Goal: Communication & Community: Ask a question

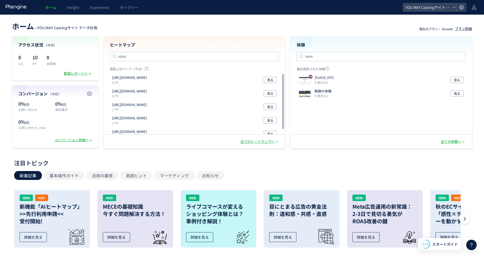
click at [165, 24] on header "ホーム — YOU MAY Castingサイト データ計測 現在のプラン： Growth プラン詳細" at bounding box center [242, 26] width 460 height 12
drag, startPoint x: 306, startPoint y: 169, endPoint x: 299, endPoint y: 174, distance: 9.1
click at [306, 169] on div "注目トピック 新着記事 基本操作ガイド 活用の裏技 実践ヒント マーケティング お知らせ NEW HOT 新機能「AIヒートマップ」 >>先行利用申請<< 受…" at bounding box center [240, 205] width 453 height 93
click at [158, 32] on div "ホーム — YOU MAY Castingサイト データ計測 現在のプラン： Growth プラン詳細 アクセス状況 （今日） 8 UU 10 PV 8 訪問…" at bounding box center [242, 84] width 484 height 129
click at [130, 29] on header "ホーム — YOU MAY Castingサイト データ計測 現在のプラン： Growth プラン詳細" at bounding box center [242, 26] width 460 height 12
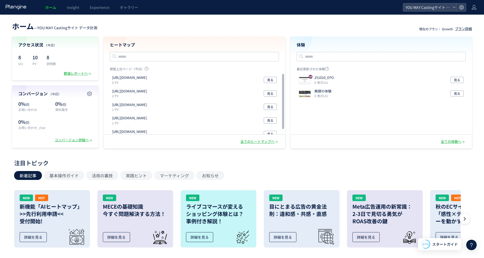
click at [307, 173] on div "新着記事 基本操作ガイド 活用の裏技 実践ヒント マーケティング お知らせ" at bounding box center [240, 175] width 453 height 9
click at [259, 30] on header "ホーム — YOU MAY Castingサイト データ計測 現在のプラン： Growth プラン詳細" at bounding box center [242, 26] width 460 height 12
click at [101, 8] on span "Experience" at bounding box center [100, 7] width 20 height 5
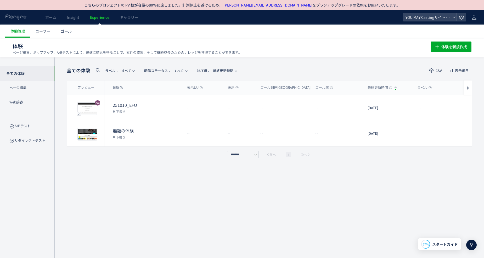
click at [237, 35] on ul "体験管理 ユーザー ゴール" at bounding box center [244, 31] width 478 height 13
click at [128, 179] on div "全ての体験 ラベル： すべて 配信ステータス​： すべて 並び順： 最終更新時間 CSV 表示項目 プレビュー 体験名 表示UU 表示 ゴール到達UU ゴール…" at bounding box center [269, 162] width 405 height 195
click at [114, 176] on div "全ての体験 ラベル： すべて 配信ステータス​： すべて 並び順： 最終更新時間 CSV 表示項目 プレビュー 体験名 表示UU 表示 ゴール到達UU ゴール…" at bounding box center [269, 162] width 405 height 195
drag, startPoint x: 145, startPoint y: 3, endPoint x: 190, endPoint y: 5, distance: 45.0
click at [190, 5] on p "こちらのプロジェクトの PV 数が容量の80％に達しました。計測停止を避けるため、 miyakoshi@promodelstudio.com をプランアップグ…" at bounding box center [242, 4] width 316 height 5
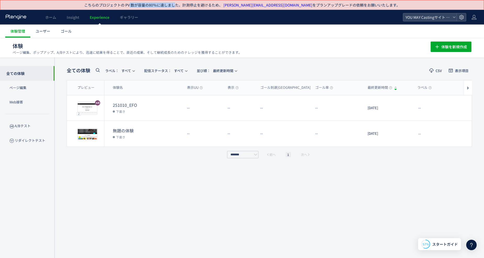
drag, startPoint x: 190, startPoint y: 5, endPoint x: 189, endPoint y: 9, distance: 3.6
click at [190, 5] on p "こちらのプロジェクトの PV 数が容量の80％に達しました。計測停止を避けるため、 miyakoshi@promodelstudio.com をプランアップグ…" at bounding box center [242, 4] width 316 height 5
drag, startPoint x: 179, startPoint y: 28, endPoint x: 70, endPoint y: 19, distance: 109.6
click at [179, 28] on ul "体験管理 ユーザー ゴール" at bounding box center [244, 31] width 478 height 13
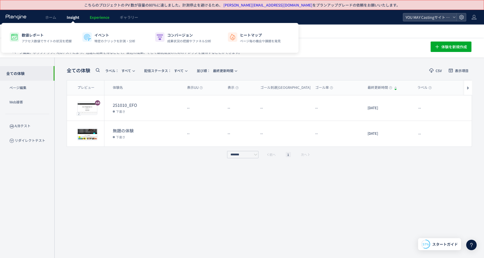
click at [69, 18] on span "Insight" at bounding box center [73, 17] width 13 height 5
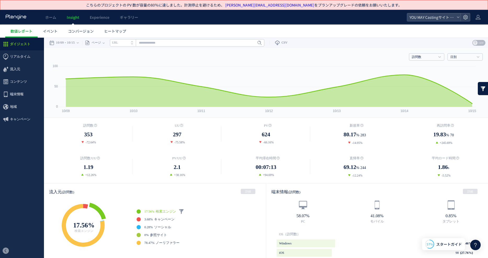
drag, startPoint x: 27, startPoint y: 154, endPoint x: 38, endPoint y: 151, distance: 11.3
click at [28, 154] on ul "ダイジェスト リアルタイム ダイジェスト コンテンツ 地域" at bounding box center [22, 141] width 44 height 206
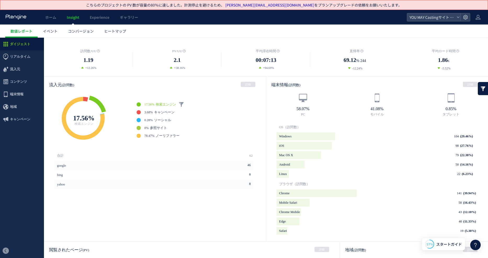
scroll to position [157, 0]
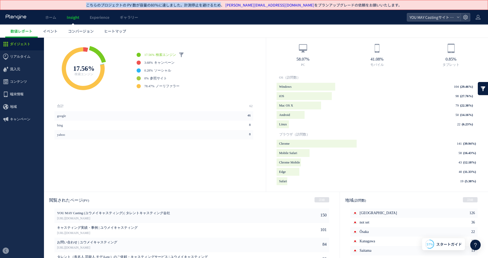
drag, startPoint x: 152, startPoint y: 4, endPoint x: 237, endPoint y: 5, distance: 85.0
click at [237, 5] on div "こちらのプロジェクトの PV 数が容量の80％に達しました。計測停止を避けるため、 miyakoshi@promodelstudio.com をプランアップグ…" at bounding box center [243, 4] width 477 height 9
click at [21, 60] on span "リアルタイム" at bounding box center [20, 56] width 20 height 13
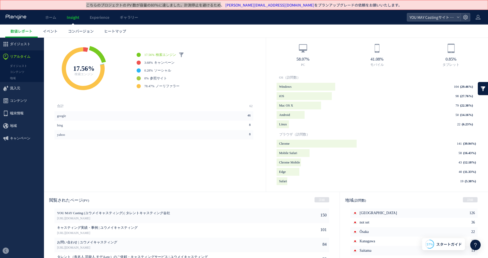
scroll to position [3, 0]
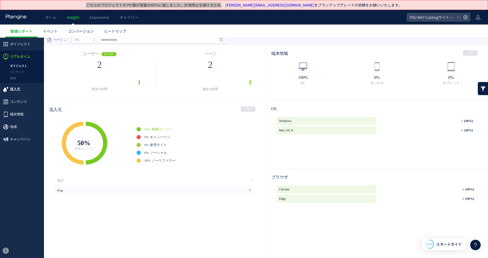
click at [16, 90] on span "流入元" at bounding box center [15, 89] width 10 height 13
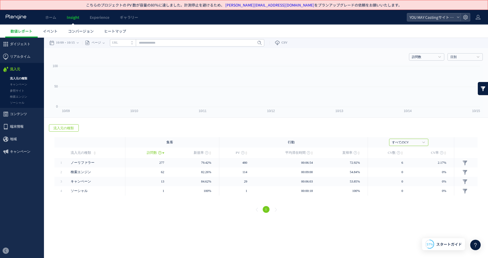
click at [17, 116] on div at bounding box center [244, 129] width 488 height 258
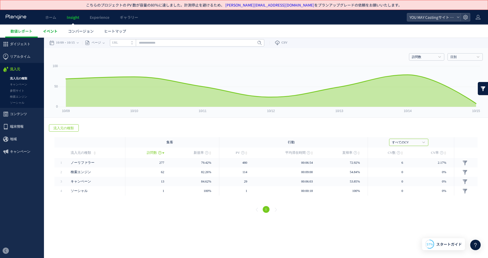
click at [57, 32] on span "イベント" at bounding box center [50, 30] width 15 height 5
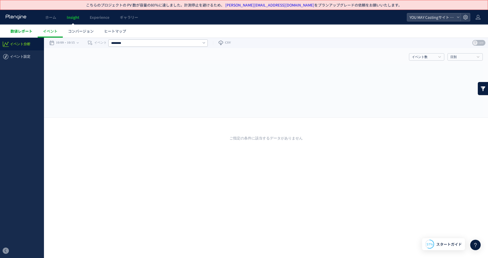
click at [20, 33] on span "数値レポート" at bounding box center [21, 30] width 22 height 5
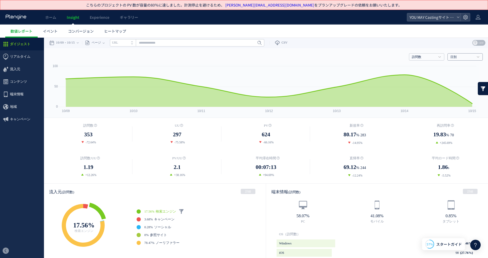
click at [395, 55] on link "日別" at bounding box center [462, 57] width 24 height 5
click at [395, 82] on link "月別" at bounding box center [464, 82] width 27 height 7
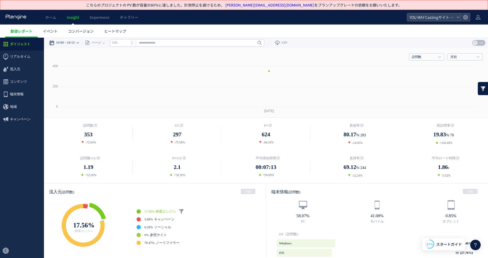
click at [74, 40] on time "10/15" at bounding box center [71, 43] width 8 height 10
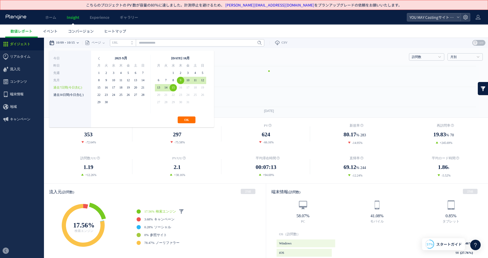
click at [78, 96] on li "過去30日間(今日含む)" at bounding box center [69, 94] width 33 height 7
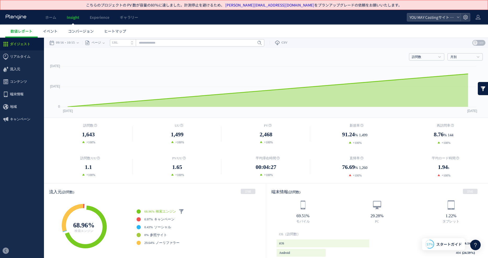
click at [21, 149] on ul "ダイジェスト リアルタイム ダイジェスト コンテンツ 地域" at bounding box center [22, 141] width 44 height 206
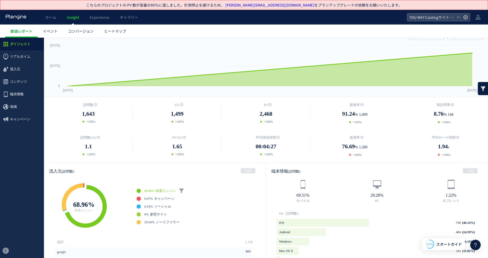
scroll to position [52, 0]
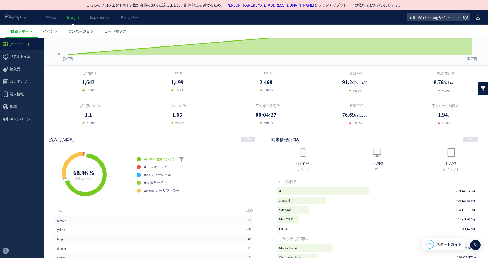
click at [205, 142] on div "流入元 (訪問数) 詳細" at bounding box center [155, 139] width 222 height 16
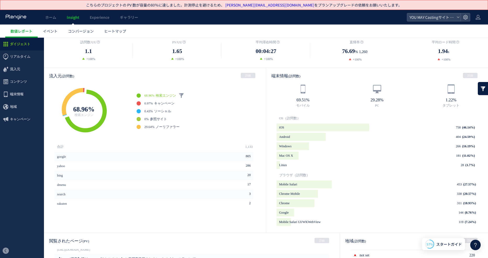
scroll to position [0, 0]
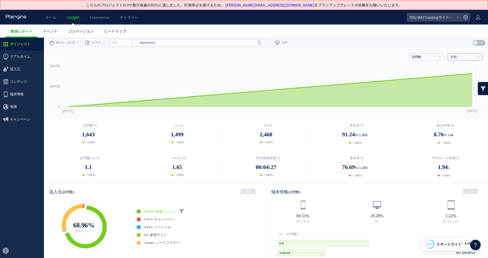
click at [395, 55] on link "月別" at bounding box center [462, 57] width 24 height 5
click at [395, 64] on link "日別" at bounding box center [464, 67] width 27 height 7
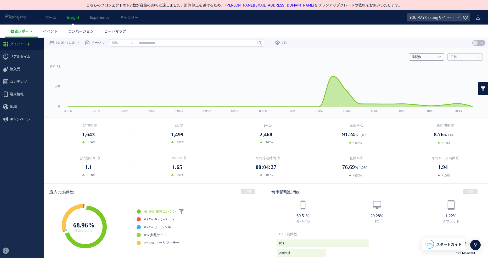
click at [395, 58] on link "訪問数" at bounding box center [423, 57] width 24 height 5
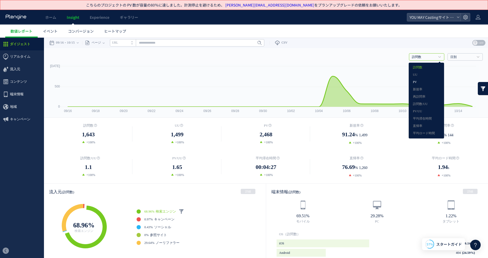
click at [395, 80] on link "PV" at bounding box center [425, 82] width 27 height 7
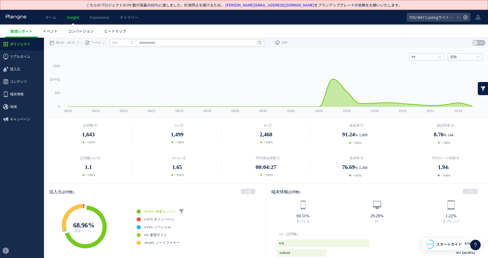
click at [22, 150] on ul "ダイジェスト リアルタイム ダイジェスト コンテンツ 地域" at bounding box center [22, 141] width 44 height 206
click at [74, 45] on time "10/15" at bounding box center [71, 43] width 8 height 10
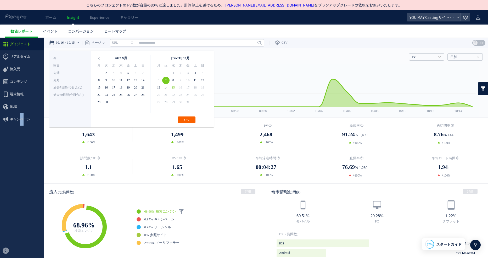
click at [187, 118] on button "OK" at bounding box center [186, 120] width 18 height 7
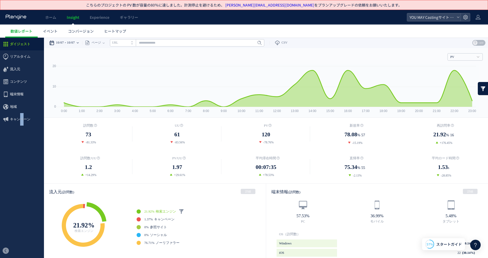
click at [75, 45] on time "10/07" at bounding box center [71, 43] width 8 height 10
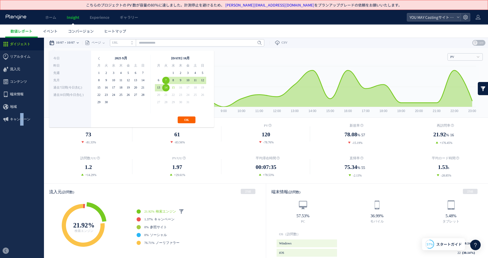
click at [188, 122] on button "OK" at bounding box center [186, 120] width 18 height 7
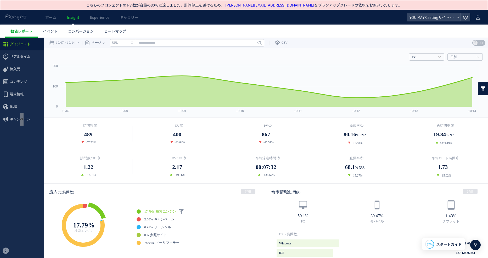
click at [376, 29] on ul "数値レポート イベント コンバージョン ヒートマップ" at bounding box center [246, 31] width 482 height 13
click at [373, 31] on ul "数値レポート イベント コンバージョン ヒートマップ" at bounding box center [246, 31] width 482 height 13
click at [345, 30] on ul "数値レポート イベント コンバージョン ヒートマップ" at bounding box center [246, 31] width 482 height 13
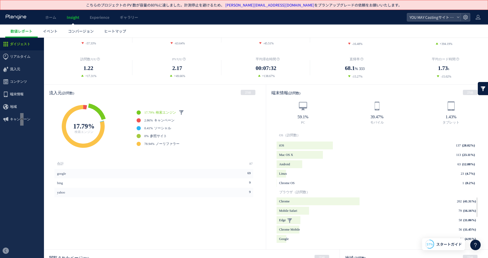
scroll to position [105, 0]
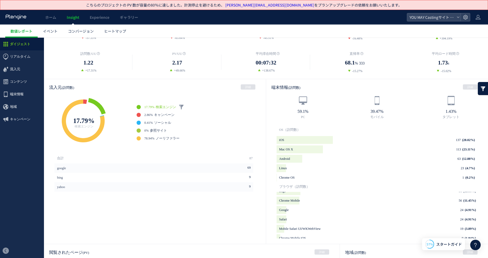
drag, startPoint x: 144, startPoint y: 219, endPoint x: 246, endPoint y: 219, distance: 102.2
click at [154, 212] on div "google 69 bing 9 yahoo 9" at bounding box center [155, 201] width 202 height 75
click at [251, 212] on div "google 69 bing 9 yahoo 9" at bounding box center [155, 201] width 202 height 75
click at [256, 211] on aside "合計 87 google 69 bing 9 yahoo 9" at bounding box center [155, 198] width 222 height 91
drag, startPoint x: 117, startPoint y: 203, endPoint x: 102, endPoint y: 197, distance: 15.6
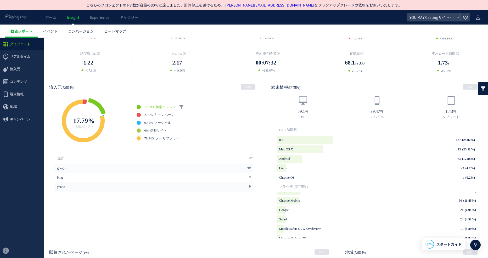
click at [116, 203] on div "google 69 bing 9 yahoo 9" at bounding box center [155, 201] width 202 height 75
click at [14, 165] on ul "ダイジェスト リアルタイム ダイジェスト コンテンツ 地域" at bounding box center [22, 141] width 44 height 206
click at [56, 31] on span "イベント" at bounding box center [50, 30] width 15 height 5
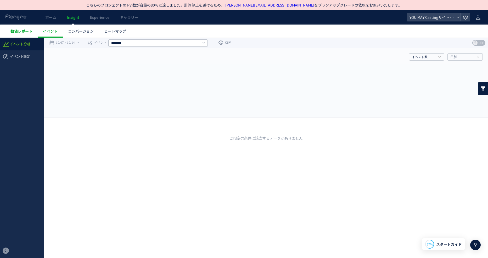
click at [20, 32] on span "数値レポート" at bounding box center [21, 30] width 22 height 5
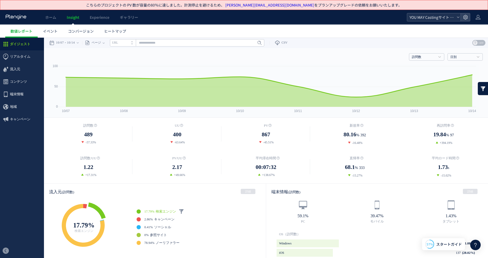
click at [395, 17] on icon at bounding box center [457, 17] width 3 height 3
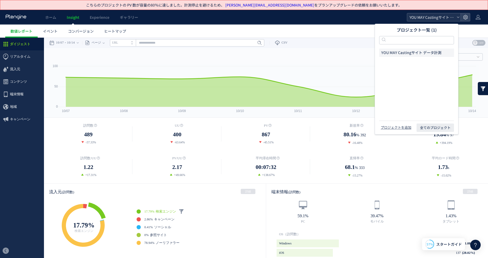
click at [395, 17] on icon at bounding box center [457, 17] width 3 height 3
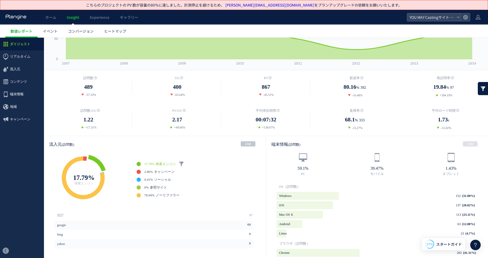
scroll to position [52, 0]
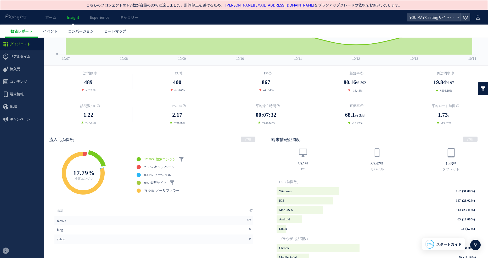
click at [263, 184] on li "0% 参照サイト" at bounding box center [200, 183] width 129 height 4
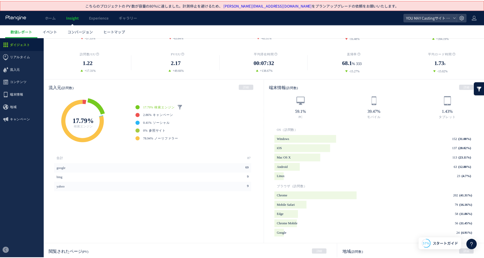
scroll to position [217, 0]
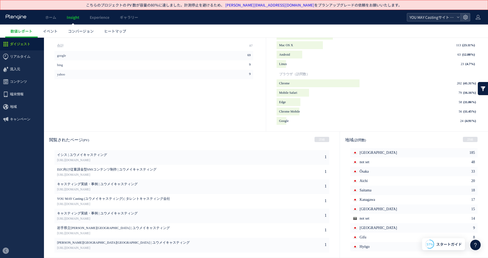
click at [395, 19] on icon at bounding box center [457, 17] width 3 height 3
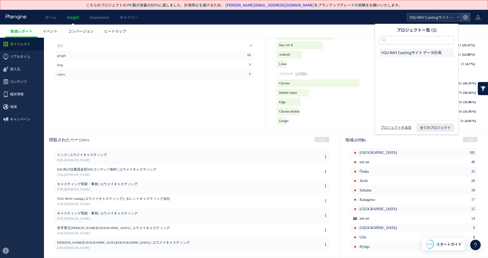
click at [395, 18] on icon at bounding box center [457, 17] width 3 height 3
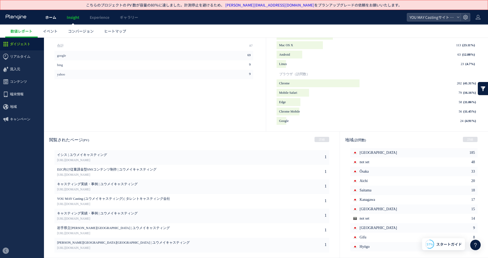
click at [46, 19] on span "ホーム" at bounding box center [50, 17] width 11 height 5
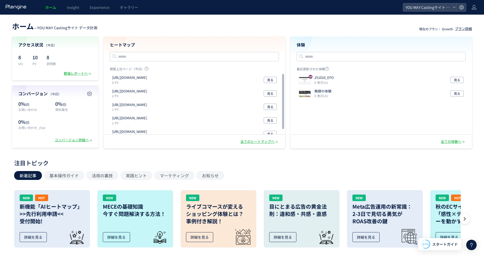
click at [194, 36] on div "ホーム — YOU MAY Castingサイト データ計測 現在のプラン： Growth プラン詳細 アクセス状況 （今日） 8 UU 10 PV 8 訪問…" at bounding box center [242, 84] width 484 height 129
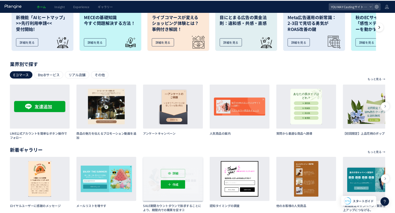
scroll to position [197, 0]
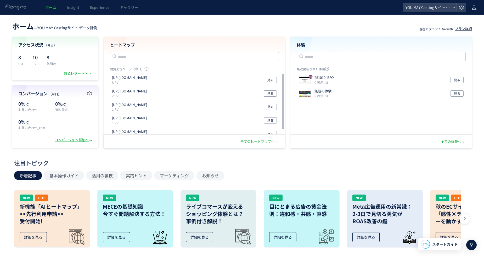
drag, startPoint x: 175, startPoint y: 27, endPoint x: 215, endPoint y: 28, distance: 40.0
click at [177, 27] on header "ホーム — YOU MAY Castingサイト データ計測 現在のプラン： Growth プラン詳細" at bounding box center [242, 26] width 460 height 12
click at [452, 9] on icon at bounding box center [453, 7] width 3 height 3
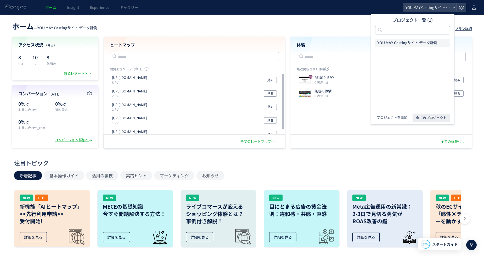
drag, startPoint x: 470, startPoint y: 8, endPoint x: 473, endPoint y: 8, distance: 3.1
click at [470, 8] on header "ホーム Insight Experience ギャラリー YOU MAY Castingサイト データ計測" at bounding box center [242, 7] width 484 height 15
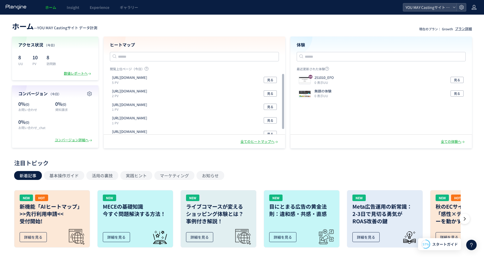
click at [473, 8] on icon at bounding box center [473, 7] width 5 height 5
click at [472, 19] on span "アカウント設定" at bounding box center [461, 20] width 26 height 5
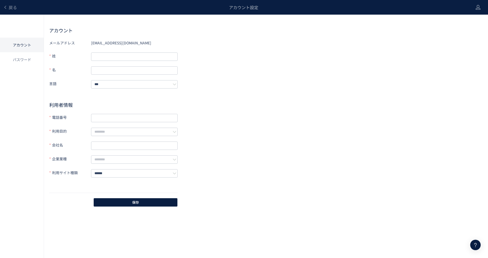
drag, startPoint x: 291, startPoint y: 142, endPoint x: 141, endPoint y: 87, distance: 160.2
click at [275, 141] on div "メールアドレス t.akama.liments@gmail.com 姓 名 言語 *** 利用者情報 電話番号 利用目的 会社名 企業業種 利用サイト種類 *…" at bounding box center [265, 123] width 433 height 169
click at [27, 65] on li "パスワード" at bounding box center [22, 59] width 44 height 15
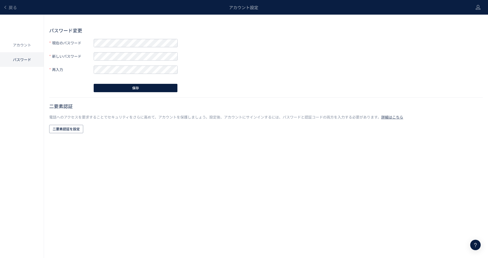
click at [229, 69] on div "パスワード変更 現在のパスワード 新しいパスワード 再入力 保存 二要素認証 電話へのアクセスを要求することでセキュリティをさらに高めて、アカウントを保護しま…" at bounding box center [265, 80] width 433 height 107
drag, startPoint x: 230, startPoint y: 54, endPoint x: 83, endPoint y: 52, distance: 147.4
click at [227, 55] on div "パスワード変更 現在のパスワード 現在のパスワードを入力してください 新しいパスワード 再入力 保存 二要素認証 電話へのアクセスを要求することでセキュリティ…" at bounding box center [265, 80] width 433 height 107
drag, startPoint x: 65, startPoint y: 96, endPoint x: 54, endPoint y: 73, distance: 25.2
click at [64, 95] on div "現在のパスワード 現在のパスワードを入力してください 新しいパスワード 再入力 保存" at bounding box center [113, 68] width 128 height 59
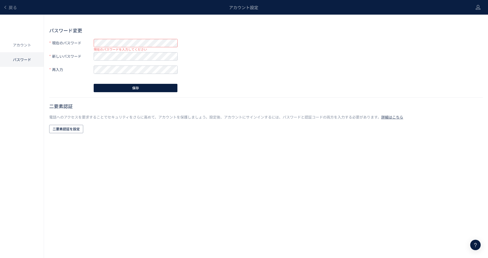
click at [53, 71] on label "再入力" at bounding box center [71, 69] width 44 height 9
click at [30, 41] on li "アカウント" at bounding box center [22, 45] width 44 height 15
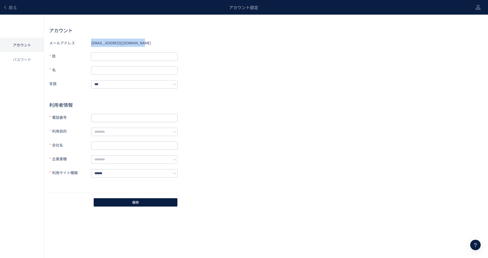
drag, startPoint x: 146, startPoint y: 42, endPoint x: 90, endPoint y: 44, distance: 56.0
click at [90, 44] on div "メールアドレス t.akama.liments@gmail.com" at bounding box center [113, 43] width 128 height 8
copy div "メールアドレス t.akama.liments@gmail.com"
click at [34, 63] on li "パスワード" at bounding box center [22, 59] width 44 height 15
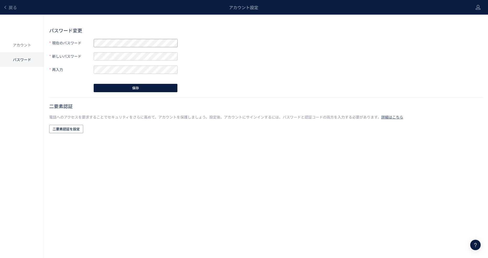
click at [85, 43] on div "現在のパスワード" at bounding box center [113, 43] width 128 height 9
click at [67, 51] on form "現在のパスワード 新しいパスワード 再入力" at bounding box center [113, 56] width 128 height 35
click at [76, 66] on div "再入力 入力したパスワードが間違っています。" at bounding box center [113, 69] width 128 height 9
click at [166, 88] on button "保存" at bounding box center [136, 88] width 84 height 8
click at [18, 50] on li "アカウント" at bounding box center [22, 45] width 44 height 15
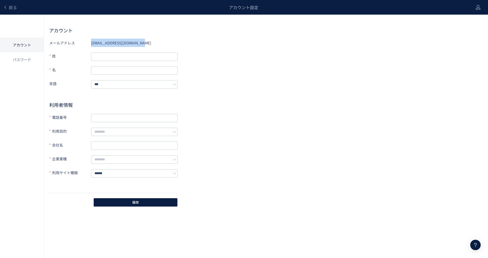
drag, startPoint x: 146, startPoint y: 41, endPoint x: 88, endPoint y: 40, distance: 57.8
click at [88, 40] on div "メールアドレス [EMAIL_ADDRESS][DOMAIN_NAME]" at bounding box center [113, 43] width 128 height 8
copy div "メールアドレス [EMAIL_ADDRESS][DOMAIN_NAME]"
drag, startPoint x: 284, startPoint y: 123, endPoint x: 292, endPoint y: 119, distance: 8.9
click at [292, 119] on div "メールアドレス [EMAIL_ADDRESS][DOMAIN_NAME] 姓 名 言語 *** 利用者情報 電話番号 利用目的 会社名 企業業種 利用サイト種…" at bounding box center [265, 123] width 433 height 169
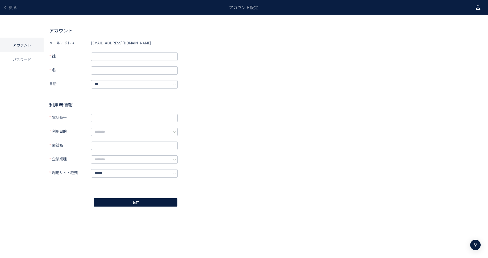
click at [477, 6] on icon at bounding box center [477, 7] width 5 height 5
click at [462, 30] on span "ログアウト" at bounding box center [460, 28] width 18 height 5
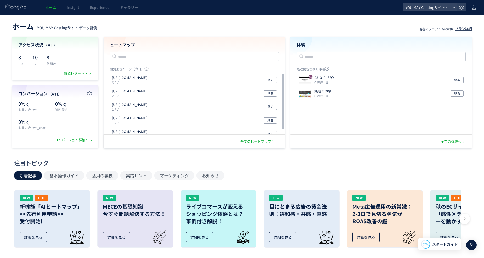
click at [303, 23] on header "ホーム — YOU MAY Castingサイト データ計測 現在のプラン： Growth プラン詳細" at bounding box center [242, 26] width 460 height 12
click at [347, 21] on header "ホーム — YOU MAY Castingサイト データ計測 現在のプラン： Growth プラン詳細" at bounding box center [242, 26] width 460 height 12
click at [332, 19] on div "ホーム — YOU MAY Castingサイト データ計測 現在のプラン： Growth プラン詳細 アクセス状況 （[DATE]） 8 UU 10 PV …" at bounding box center [242, 230] width 484 height 430
click at [476, 7] on header "ホーム Insight Experience ギャラリー YOU MAY Castingサイト データ計測" at bounding box center [242, 7] width 484 height 15
click at [475, 8] on use at bounding box center [473, 7] width 5 height 5
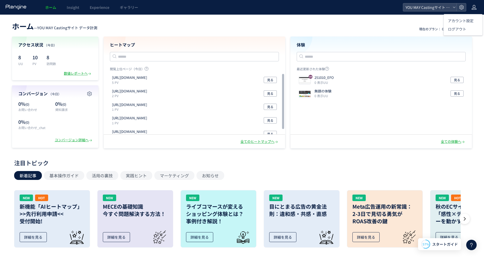
click at [475, 8] on use at bounding box center [473, 7] width 5 height 5
click at [451, 8] on div "YOU MAY Castingサイト データ計測" at bounding box center [429, 7] width 53 height 8
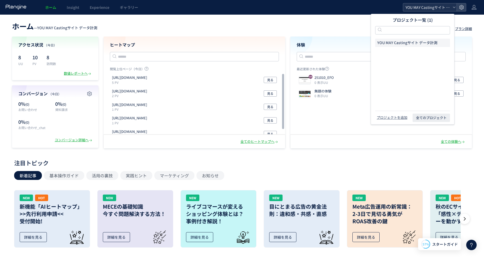
click at [451, 8] on div "YOU MAY Castingサイト データ計測" at bounding box center [429, 7] width 53 height 8
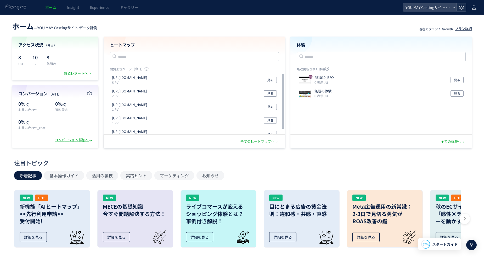
click at [461, 7] on icon at bounding box center [460, 7] width 5 height 5
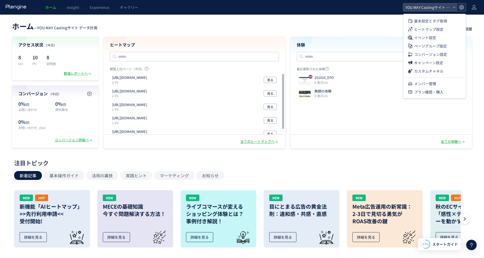
click at [461, 7] on icon at bounding box center [460, 7] width 5 height 5
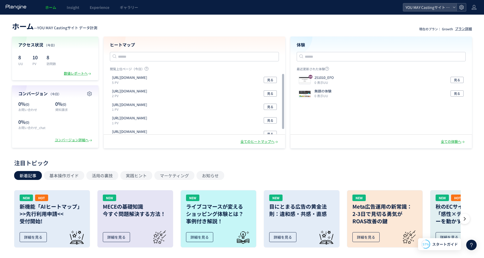
click at [457, 5] on div at bounding box center [460, 7] width 9 height 8
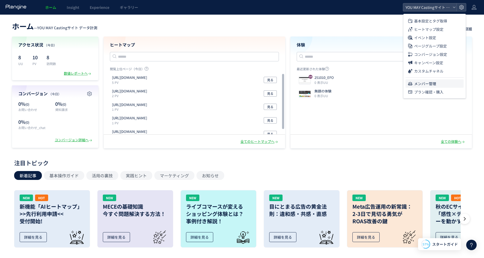
click at [437, 83] on li "メンバー管理" at bounding box center [434, 83] width 58 height 8
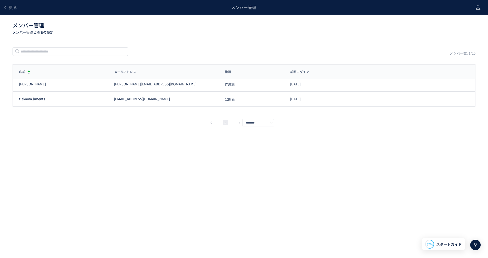
click at [168, 142] on div "戻る メンバー管理 メンバー管理 メンバー招待と権限の設定 メンバー数: 1/20 名前 メールアドレス 権限 前回ログイン 名前 メールアドレス 権限 前回…" at bounding box center [244, 121] width 488 height 243
drag, startPoint x: 152, startPoint y: 155, endPoint x: 173, endPoint y: 154, distance: 21.5
click at [165, 154] on div "戻る メンバー管理 メンバー管理 メンバー招待と権限の設定 メンバー数: 1/20 名前 メールアドレス 権限 前回ログイン 名前 メールアドレス 権限 前回…" at bounding box center [244, 121] width 488 height 243
click at [278, 149] on div "戻る メンバー管理 メンバー管理 メンバー招待と権限の設定 メンバー数: 1/20 名前 メールアドレス 権限 前回ログイン 名前 メールアドレス 権限 前回…" at bounding box center [244, 121] width 488 height 243
click at [145, 173] on div "戻る メンバー管理 メンバー管理 メンバー招待と権限の設定 メンバー数: 1/20 名前 メールアドレス 権限 前回ログイン 名前 メールアドレス 権限 前回…" at bounding box center [244, 121] width 488 height 243
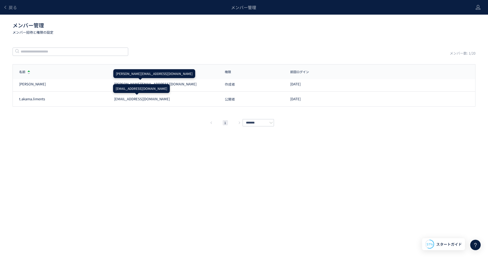
drag, startPoint x: 124, startPoint y: 151, endPoint x: 124, endPoint y: 139, distance: 12.0
click at [124, 151] on div "戻る メンバー管理 メンバー管理 メンバー招待と権限の設定 メンバー数: 1/20 名前 メールアドレス 権限 前回ログイン 名前 メールアドレス 権限 前回…" at bounding box center [244, 121] width 488 height 243
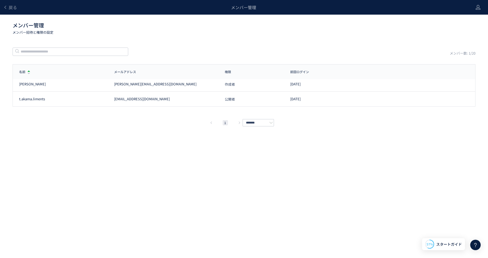
drag, startPoint x: 138, startPoint y: 25, endPoint x: 27, endPoint y: 9, distance: 112.2
click at [138, 25] on h1 "メンバー管理 メンバー招待と権限の設定" at bounding box center [241, 28] width 456 height 13
click at [105, 142] on div "戻る メンバー管理 メンバー管理 メンバー招待と権限の設定 メンバー数: 1/20 名前 メールアドレス 権限 前回ログイン 名前 メールアドレス 権限 前回…" at bounding box center [244, 121] width 488 height 243
drag, startPoint x: 156, startPoint y: 155, endPoint x: 155, endPoint y: 151, distance: 3.7
click at [155, 154] on div "戻る メンバー管理 メンバー管理 メンバー招待と権限の設定 メンバー数: 1/20 名前 メールアドレス 権限 前回ログイン 名前 メールアドレス 権限 前回…" at bounding box center [244, 121] width 488 height 243
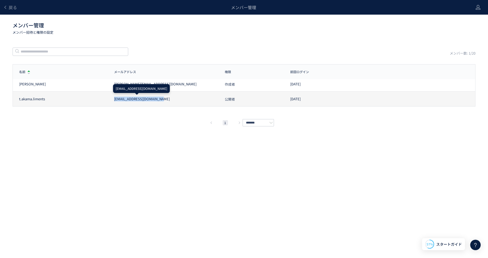
drag, startPoint x: 168, startPoint y: 97, endPoint x: 111, endPoint y: 99, distance: 56.5
click at [111, 99] on div "[EMAIL_ADDRESS][DOMAIN_NAME]" at bounding box center [163, 99] width 111 height 5
drag, startPoint x: 111, startPoint y: 99, endPoint x: 108, endPoint y: 102, distance: 4.8
click at [127, 133] on div "戻る メンバー管理 メンバー管理 メンバー招待と権限の設定 メンバー数: 1/20 名前 メールアドレス 権限 前回ログイン 名前 メールアドレス 権限 前回…" at bounding box center [244, 121] width 488 height 243
drag, startPoint x: 108, startPoint y: 96, endPoint x: 178, endPoint y: 96, distance: 70.1
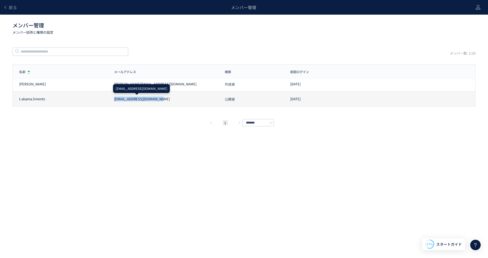
click at [178, 97] on div "[EMAIL_ADDRESS][DOMAIN_NAME]" at bounding box center [163, 99] width 111 height 5
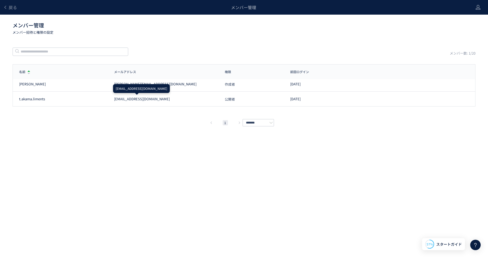
drag, startPoint x: 178, startPoint y: 96, endPoint x: 163, endPoint y: 128, distance: 35.1
click at [164, 127] on div "戻る メンバー管理 メンバー管理 メンバー招待と権限の設定 メンバー数: 1/20 名前 メールアドレス 権限 前回ログイン 名前 メールアドレス 権限 前回…" at bounding box center [244, 121] width 488 height 243
click at [161, 146] on div "戻る メンバー管理 メンバー管理 メンバー招待と権限の設定 メンバー数: 1/20 名前 メールアドレス 権限 前回ログイン 名前 メールアドレス 権限 前回…" at bounding box center [244, 121] width 488 height 243
click at [135, 153] on div "戻る メンバー管理 メンバー管理 メンバー招待と権限の設定 メンバー数: 1/20 名前 メールアドレス 権限 前回ログイン 名前 メールアドレス 権限 前回…" at bounding box center [244, 121] width 488 height 243
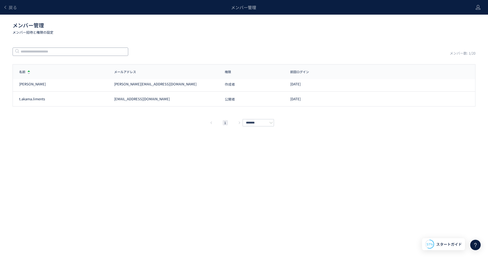
click at [50, 52] on input "text" at bounding box center [71, 52] width 116 height 8
click at [310, 31] on p "メンバー招待と権限の設定" at bounding box center [241, 32] width 456 height 5
click at [478, 6] on icon at bounding box center [477, 7] width 5 height 5
click at [459, 30] on span "ログアウト" at bounding box center [460, 28] width 18 height 5
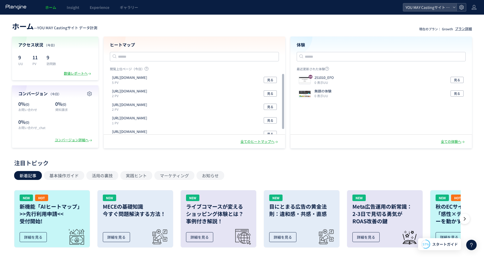
click at [461, 8] on use at bounding box center [461, 7] width 4 height 4
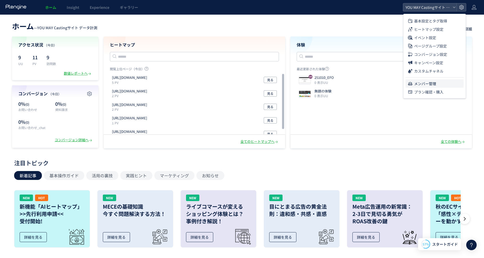
click at [426, 85] on span "メンバー管理" at bounding box center [425, 83] width 22 height 8
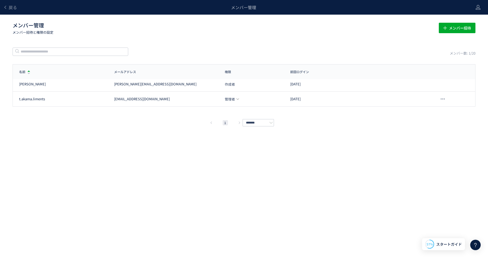
drag, startPoint x: 187, startPoint y: 170, endPoint x: 341, endPoint y: 152, distance: 155.5
click at [211, 164] on div "戻る メンバー管理 メンバー管理 メンバー招待と権限の設定 メンバー招待 メンバー数: 1/20 名前 メールアドレス 権限 前回ログイン 名前 メールアドレ…" at bounding box center [244, 121] width 488 height 243
click at [341, 152] on div "戻る メンバー管理 メンバー管理 メンバー招待と権限の設定 メンバー招待 メンバー数: 1/20 名前 メールアドレス 権限 前回ログイン 名前 メールアドレ…" at bounding box center [244, 121] width 488 height 243
click at [466, 30] on span "メンバー招待" at bounding box center [460, 28] width 22 height 10
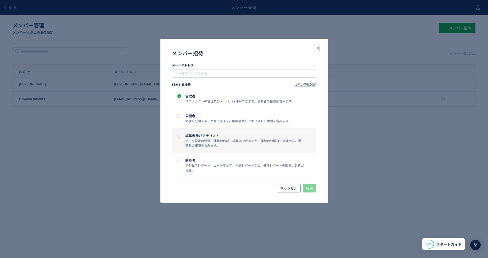
click at [216, 145] on div "データ設定の管理、体験の作成・編集はできますが、体験の公開はできません。閲覧者の権限を含みます。" at bounding box center [244, 143] width 119 height 9
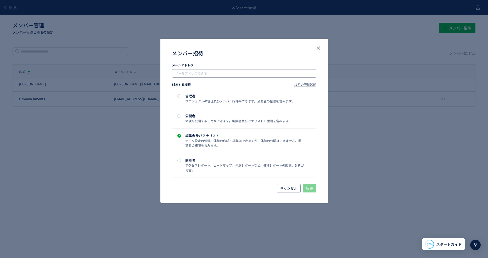
click at [216, 72] on input "メンバー招待" at bounding box center [244, 73] width 140 height 6
paste input "**********"
type input "**********"
click at [215, 99] on div "プロジェクトの管理及びメンバー招待ができます。公開者の権限を含みます。" at bounding box center [244, 101] width 119 height 5
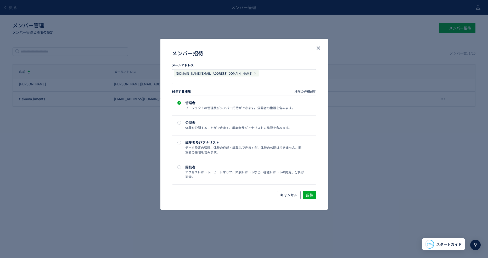
click at [239, 196] on div "キャンセル 招待" at bounding box center [243, 200] width 167 height 19
click at [310, 191] on span "招待" at bounding box center [309, 195] width 7 height 8
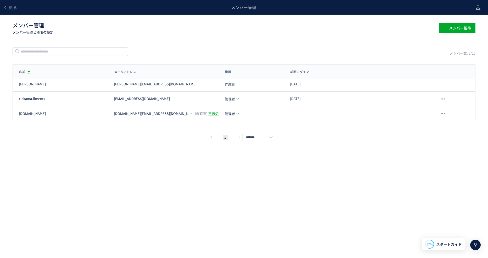
drag, startPoint x: 128, startPoint y: 185, endPoint x: 128, endPoint y: 178, distance: 7.6
click at [128, 185] on div "戻る メンバー管理 メンバー管理 メンバー招待と権限の設定 メンバー招待 メンバー数: 2/20 名前 メールアドレス 権限 前回ログイン 名前 メールアドレ…" at bounding box center [244, 121] width 488 height 243
click at [479, 9] on icon at bounding box center [477, 7] width 5 height 5
click at [464, 29] on span "ログアウト" at bounding box center [460, 28] width 18 height 5
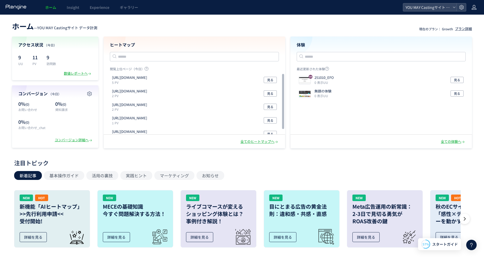
click at [475, 7] on icon at bounding box center [473, 7] width 5 height 5
click at [467, 20] on span "アカウント設定" at bounding box center [461, 20] width 26 height 5
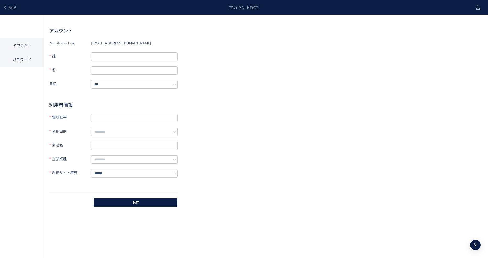
click at [26, 58] on li "パスワード" at bounding box center [22, 59] width 44 height 15
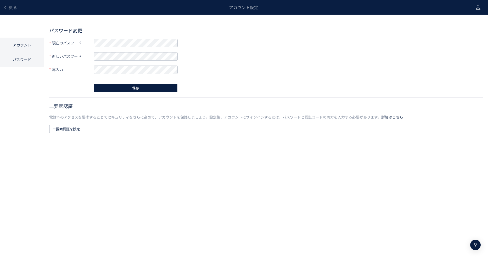
click at [25, 48] on li "アカウント" at bounding box center [22, 45] width 44 height 15
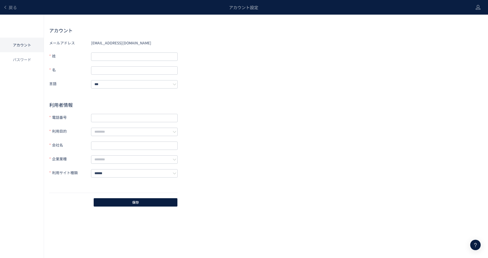
click at [302, 110] on div "メールアドレス t.akama.liments@gmail.com 姓 名 言語 *** 利用者情報 電話番号 利用目的 会社名 企業業種 利用サイト種類 *…" at bounding box center [265, 123] width 433 height 169
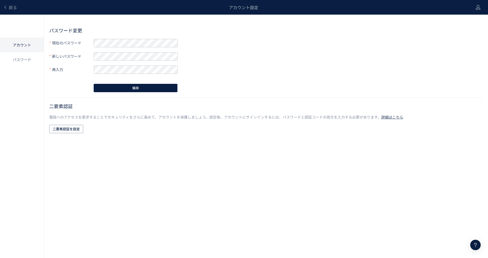
click at [418, 64] on div "パスワード変更 現在のパスワード 新しいパスワード 再入力 保存 二要素認証 電話へのアクセスを要求することでセキュリティをさらに高めて、アカウントを保護しま…" at bounding box center [265, 80] width 433 height 107
drag, startPoint x: 139, startPoint y: 145, endPoint x: 33, endPoint y: 58, distance: 137.3
click at [139, 144] on body "戻る アカウント設定 アカウント パスワード パスワード変更 現在のパスワード 新しいパスワード 再入力 保存 二要素認証 電話へのアクセスを要求することでセ…" at bounding box center [244, 129] width 488 height 258
click at [18, 61] on li "パスワード" at bounding box center [22, 59] width 44 height 15
click at [24, 60] on li "パスワード" at bounding box center [22, 59] width 44 height 15
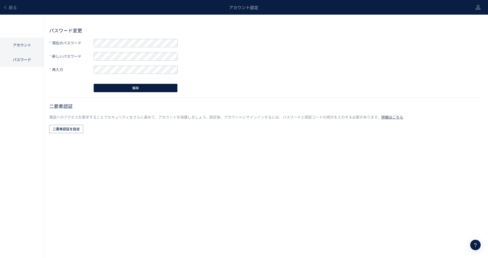
click at [20, 45] on li "アカウント" at bounding box center [22, 45] width 44 height 15
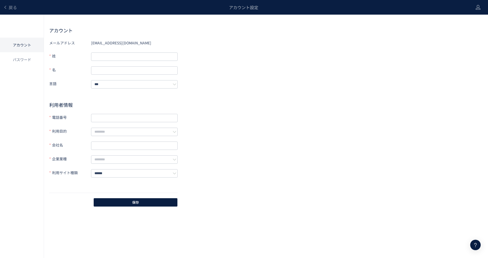
drag, startPoint x: 354, startPoint y: 71, endPoint x: 369, endPoint y: 62, distance: 17.1
click at [357, 69] on div "メールアドレス t.akama.liments@gmail.com 姓 名 言語 *** 利用者情報 電話番号 利用目的 会社名 企業業種 利用サイト種類 *…" at bounding box center [265, 123] width 433 height 169
click at [474, 6] on header "戻る アカウント設定" at bounding box center [244, 7] width 488 height 15
click at [475, 8] on icon at bounding box center [477, 7] width 5 height 5
click at [476, 18] on li "アカウント設定" at bounding box center [466, 20] width 39 height 8
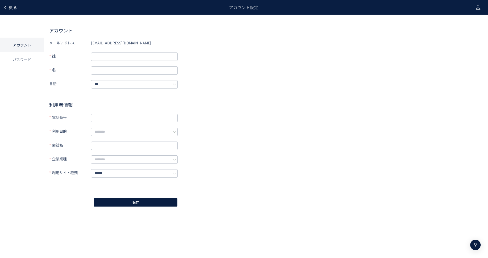
click at [14, 7] on span "戻る" at bounding box center [13, 7] width 8 height 6
click at [16, 8] on span "戻る" at bounding box center [13, 7] width 8 height 6
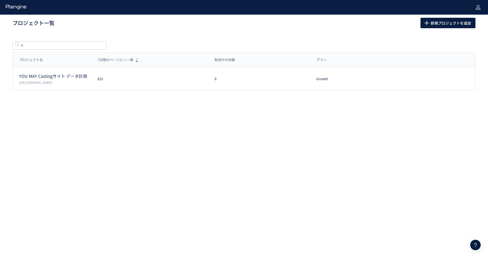
click at [479, 8] on use at bounding box center [477, 7] width 5 height 5
click at [479, 7] on use at bounding box center [477, 7] width 5 height 5
drag, startPoint x: 479, startPoint y: 7, endPoint x: 268, endPoint y: 19, distance: 210.5
click at [265, 20] on h1 "プロジェクト一覧" at bounding box center [211, 23] width 396 height 8
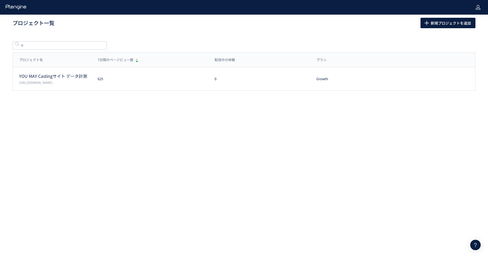
click at [475, 7] on icon at bounding box center [477, 7] width 5 height 5
click at [476, 6] on icon at bounding box center [477, 7] width 5 height 5
click at [472, 19] on button "新規プロジェクトを追加" at bounding box center [447, 23] width 55 height 10
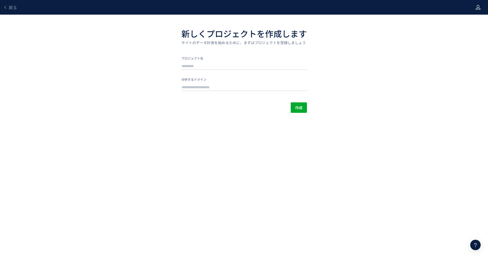
click at [478, 9] on icon at bounding box center [477, 7] width 5 height 5
click at [478, 7] on icon at bounding box center [477, 7] width 5 height 5
click at [473, 19] on div "戻る 新しくプロジェクトを作成します サイトのデータ計測を始めるために、まずはプロジェクトを登録しましょう プロジェクト名 分析するドメイン 作成" at bounding box center [244, 56] width 488 height 113
click at [477, 9] on icon at bounding box center [477, 7] width 5 height 5
click at [469, 22] on span "アカウント設定" at bounding box center [464, 20] width 26 height 5
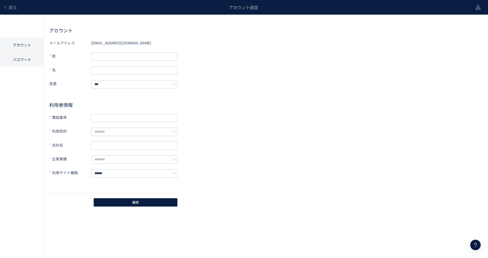
click at [23, 59] on li "パスワード" at bounding box center [22, 59] width 44 height 15
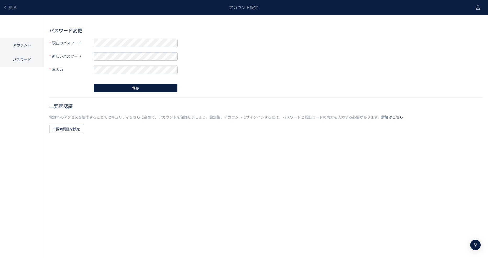
click at [21, 47] on li "アカウント" at bounding box center [22, 45] width 44 height 15
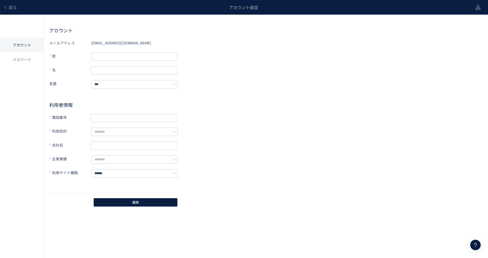
drag, startPoint x: 349, startPoint y: 43, endPoint x: 362, endPoint y: 40, distance: 12.8
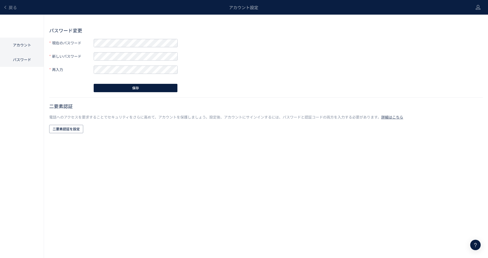
click at [22, 63] on li "パスワード" at bounding box center [22, 59] width 44 height 15
drag, startPoint x: 367, startPoint y: 40, endPoint x: 360, endPoint y: 45, distance: 8.5
click at [9, 7] on span "戻る" at bounding box center [13, 7] width 8 height 6
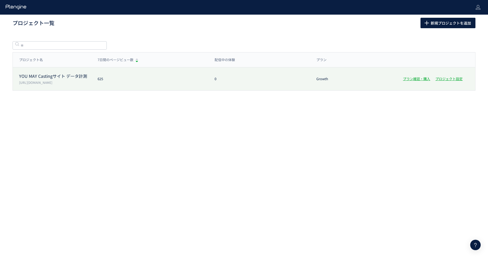
click at [72, 81] on p "https://youmaycasting.com/" at bounding box center [55, 82] width 72 height 4
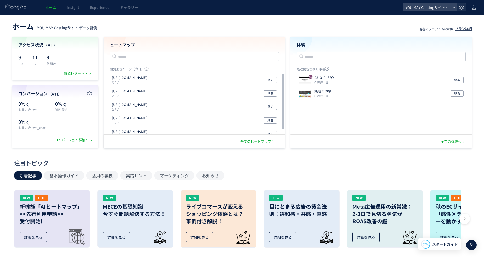
click at [460, 8] on use at bounding box center [461, 7] width 4 height 4
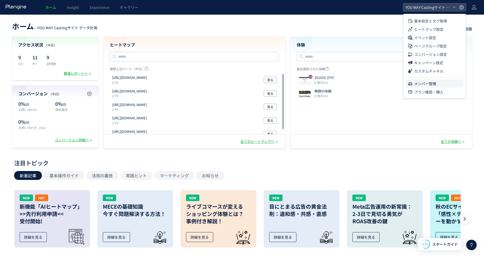
click at [415, 82] on span "メンバー管理" at bounding box center [425, 83] width 22 height 8
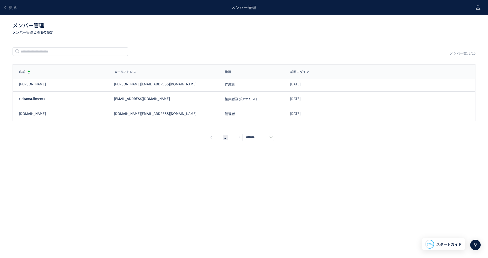
click at [376, 174] on div "戻る メンバー管理 メンバー管理 メンバー招待と権限の設定 メンバー数: 2/20 名前 メールアドレス 権限 前回ログイン 名前 メールアドレス 権限 前回…" at bounding box center [244, 121] width 488 height 243
click at [181, 178] on div "戻る メンバー管理 メンバー管理 メンバー招待と権限の設定 メンバー数: 2/20 名前 メールアドレス 権限 前回ログイン 名前 メールアドレス 権限 前回…" at bounding box center [244, 121] width 488 height 243
drag, startPoint x: 121, startPoint y: 174, endPoint x: 127, endPoint y: 164, distance: 11.2
click at [123, 169] on div "戻る メンバー管理 メンバー管理 メンバー招待と権限の設定 メンバー数: 2/20 名前 メールアドレス 権限 前回ログイン 名前 メールアドレス 権限 前回…" at bounding box center [244, 121] width 488 height 243
drag, startPoint x: 195, startPoint y: 158, endPoint x: 179, endPoint y: 109, distance: 51.4
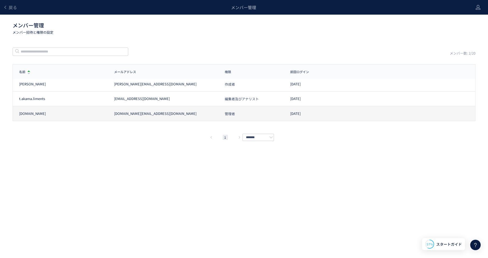
click at [194, 154] on div "戻る メンバー管理 メンバー管理 メンバー招待と権限の設定 メンバー数: 2/20 名前 メールアドレス 権限 前回ログイン 名前 メールアドレス 権限 前回…" at bounding box center [244, 121] width 488 height 243
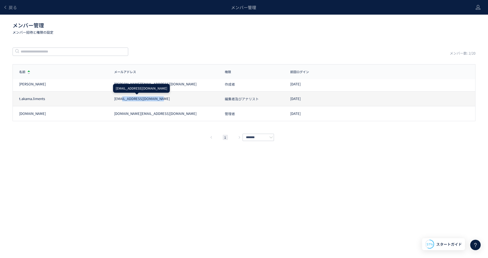
drag, startPoint x: 163, startPoint y: 94, endPoint x: 120, endPoint y: 98, distance: 43.0
click at [120, 98] on div "t.akama.liments t.akama.liments@gmail.com 編集者及びアナリスト 2025/10/15" at bounding box center [244, 99] width 462 height 15
drag, startPoint x: 120, startPoint y: 98, endPoint x: 113, endPoint y: 98, distance: 7.1
click at [113, 99] on div "[EMAIL_ADDRESS][DOMAIN_NAME]" at bounding box center [163, 98] width 111 height 5
drag, startPoint x: 114, startPoint y: 97, endPoint x: 165, endPoint y: 98, distance: 50.5
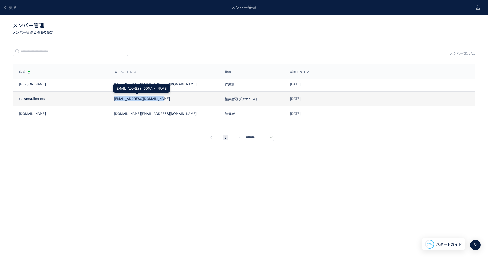
click at [165, 98] on div "[EMAIL_ADDRESS][DOMAIN_NAME]" at bounding box center [163, 98] width 111 height 5
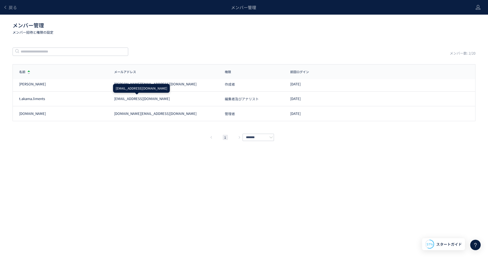
drag, startPoint x: 165, startPoint y: 98, endPoint x: 194, endPoint y: 170, distance: 77.9
click at [193, 171] on div "戻る メンバー管理 メンバー管理 メンバー招待と権限の設定 メンバー数: 2/20 名前 メールアドレス 権限 前回ログイン 名前 メールアドレス 権限 前回…" at bounding box center [244, 121] width 488 height 243
click at [348, 200] on div "戻る メンバー管理 メンバー管理 メンバー招待と権限の設定 メンバー数: 2/20 名前 メールアドレス 権限 前回ログイン 名前 メールアドレス 権限 前回…" at bounding box center [244, 121] width 488 height 243
click at [345, 198] on div "戻る メンバー管理 メンバー管理 メンバー招待と権限の設定 メンバー数: 2/20 名前 メールアドレス 権限 前回ログイン 名前 メールアドレス 権限 前回…" at bounding box center [244, 121] width 488 height 243
click at [43, 143] on div "戻る メンバー管理 メンバー管理 メンバー招待と権限の設定 メンバー数: 2/20 名前 メールアドレス 権限 前回ログイン 名前 メールアドレス 権限 前回…" at bounding box center [244, 121] width 488 height 243
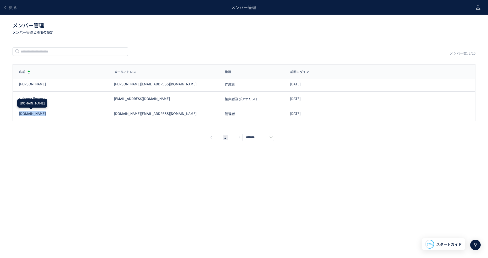
drag, startPoint x: 47, startPoint y: 113, endPoint x: 10, endPoint y: 116, distance: 37.0
click at [10, 116] on div "戻る メンバー管理 メンバー管理 メンバー招待と権限の設定 メンバー数: 2/20 名前 メールアドレス 権限 前回ログイン 名前 メールアドレス 権限 前回…" at bounding box center [244, 121] width 488 height 243
drag, startPoint x: 10, startPoint y: 116, endPoint x: 53, endPoint y: 158, distance: 59.9
click at [53, 158] on div "戻る メンバー管理 メンバー管理 メンバー招待と権限の設定 メンバー数: 2/20 名前 メールアドレス 権限 前回ログイン 名前 メールアドレス 権限 前回…" at bounding box center [244, 121] width 488 height 243
click at [148, 197] on div "戻る メンバー管理 メンバー管理 メンバー招待と権限の設定 メンバー数: 2/20 名前 メールアドレス 権限 前回ログイン 名前 メールアドレス 権限 前回…" at bounding box center [244, 121] width 488 height 243
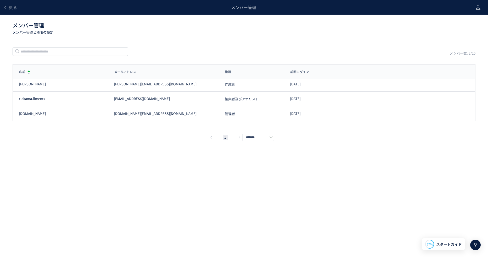
click at [361, 207] on div "戻る メンバー管理 メンバー管理 メンバー招待と権限の設定 メンバー数: 2/20 名前 メールアドレス 権限 前回ログイン 名前 メールアドレス 権限 前回…" at bounding box center [244, 121] width 488 height 243
click at [479, 10] on div at bounding box center [477, 7] width 5 height 15
click at [316, 45] on div "戻る メンバー管理 メンバー管理 メンバー招待と権限の設定 メンバー数: 2/20 名前 メールアドレス 権限 前回ログイン 名前 メールアドレス 権限 前回…" at bounding box center [244, 121] width 488 height 243
click at [481, 7] on header "戻る メンバー管理" at bounding box center [244, 7] width 488 height 15
click at [479, 8] on icon at bounding box center [477, 7] width 5 height 5
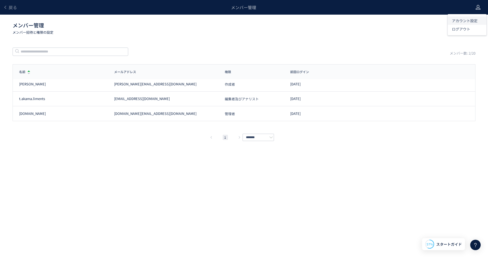
click at [470, 19] on span "アカウント設定" at bounding box center [464, 20] width 26 height 5
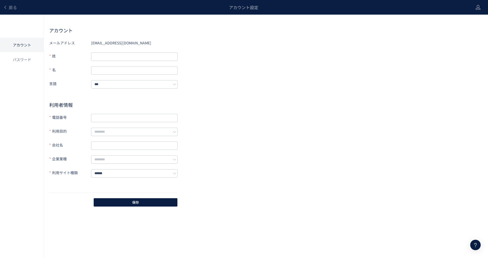
drag, startPoint x: 266, startPoint y: 113, endPoint x: 263, endPoint y: 113, distance: 3.1
click at [266, 113] on div "メールアドレス t.akama.liments@gmail.com 姓 名 言語 *** 利用者情報 電話番号 利用目的 会社名 企業業種 利用サイト種類 *…" at bounding box center [265, 123] width 433 height 169
click at [28, 60] on li "パスワード" at bounding box center [22, 59] width 44 height 15
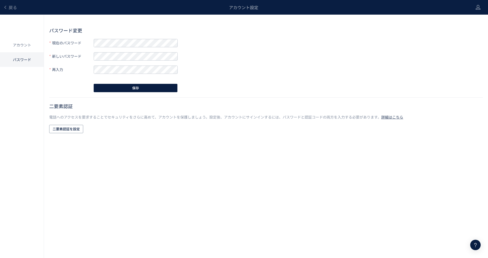
click at [168, 142] on body "戻る アカウント設定 アカウント パスワード パスワード変更 現在のパスワード 新しいパスワード 再入力 保存 二要素認証 電話へのアクセスを要求することでセ…" at bounding box center [244, 129] width 488 height 258
click at [69, 130] on span "二要素認証を設定" at bounding box center [66, 129] width 27 height 8
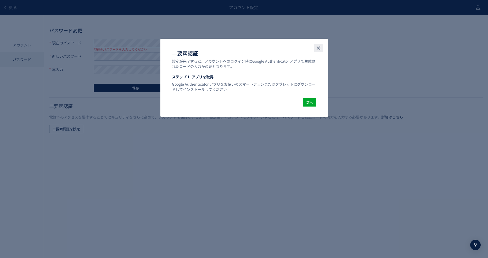
click at [319, 47] on use "close" at bounding box center [318, 48] width 4 height 4
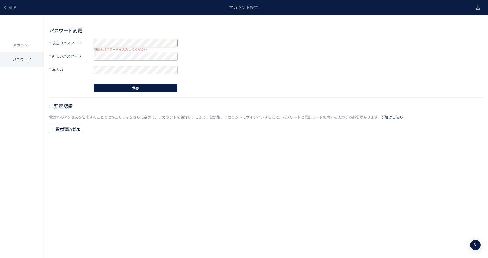
click at [126, 150] on body "戻る アカウント設定 アカウント パスワード パスワード変更 現在のパスワード 現在のパスワードを入力してください 新しいパスワード 再入力 保存 二要素認証…" at bounding box center [244, 129] width 488 height 258
click at [24, 48] on li "アカウント" at bounding box center [22, 45] width 44 height 15
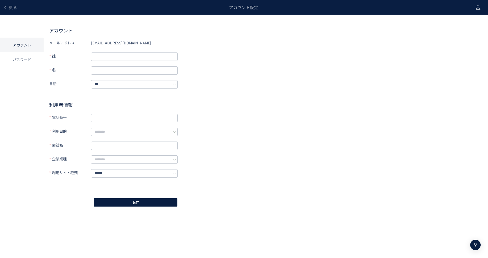
click at [301, 84] on div "メールアドレス t.akama.liments@gmail.com 姓 名 言語 *** 利用者情報 電話番号 利用目的 会社名 企業業種 利用サイト種類 *…" at bounding box center [265, 123] width 433 height 169
click at [204, 110] on div "メールアドレス t.akama.liments@gmail.com 姓 名 言語 *** 利用者情報 電話番号 利用目的 会社名 企業業種 利用サイト種類 *…" at bounding box center [265, 123] width 433 height 169
click at [204, 112] on div "メールアドレス t.akama.liments@gmail.com 姓 名 言語 *** 利用者情報 電話番号 利用目的 会社名 企業業種 利用サイト種類 *…" at bounding box center [265, 123] width 433 height 169
drag, startPoint x: 141, startPoint y: 42, endPoint x: 90, endPoint y: 44, distance: 50.7
click at [90, 44] on div "メールアドレス t.akama.liments@gmail.com" at bounding box center [113, 43] width 128 height 8
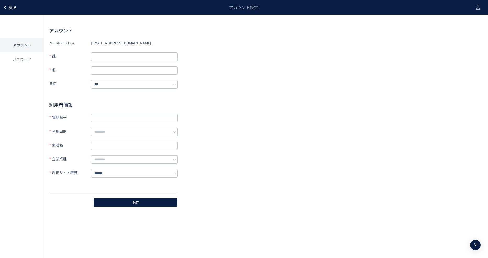
click at [14, 9] on span "戻る" at bounding box center [13, 7] width 8 height 6
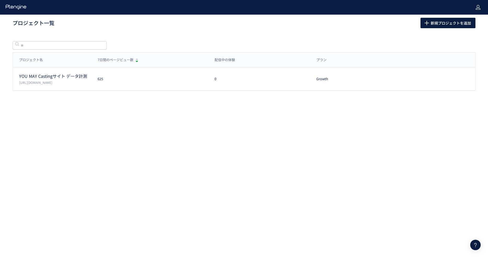
click at [479, 6] on icon at bounding box center [477, 7] width 5 height 5
click at [474, 20] on span "アカウント設定" at bounding box center [464, 20] width 26 height 5
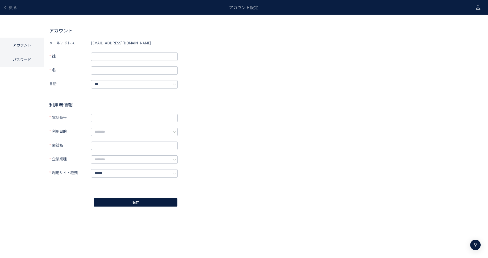
click at [19, 60] on li "パスワード" at bounding box center [22, 59] width 44 height 15
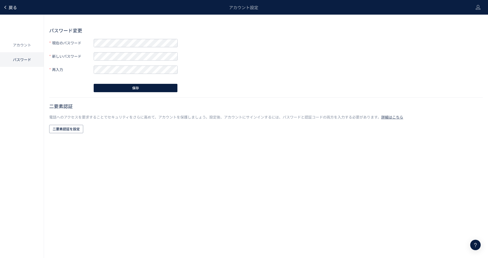
click at [10, 6] on span "戻る" at bounding box center [13, 7] width 8 height 6
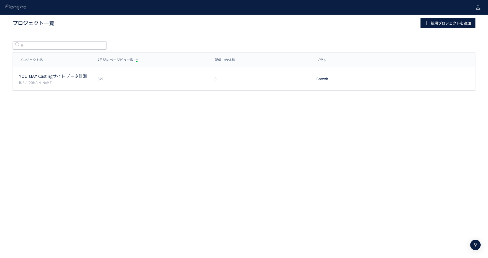
drag, startPoint x: 184, startPoint y: 160, endPoint x: 209, endPoint y: 160, distance: 25.4
click at [209, 160] on body "プロジェクト一覧 新規プロジェクトを追加 プロジェクト名 7日間のページビュー数 配信中の体験 プラン プロジェクト名 7日間のページビュー数 配信中の体験 …" at bounding box center [244, 129] width 488 height 258
click at [19, 25] on h1 "プロジェクト一覧" at bounding box center [211, 23] width 396 height 8
click at [19, 8] on icon at bounding box center [16, 6] width 22 height 5
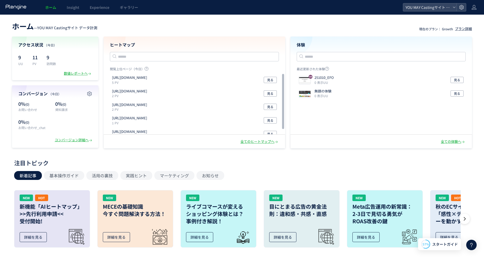
click at [256, 26] on header "ホーム — YOU MAY Castingサイト データ計測 現在のプラン： Growth プラン詳細" at bounding box center [242, 26] width 460 height 12
click at [454, 7] on icon at bounding box center [453, 7] width 3 height 3
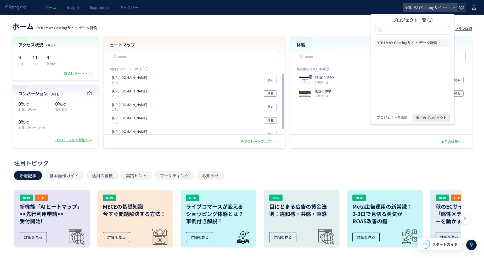
click at [462, 5] on icon at bounding box center [460, 7] width 5 height 5
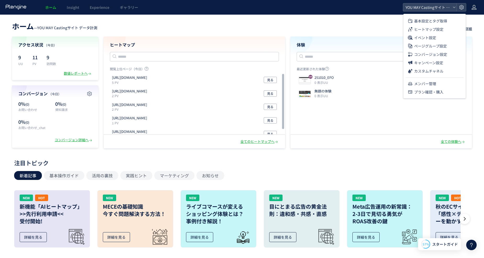
click at [476, 7] on icon at bounding box center [473, 7] width 5 height 5
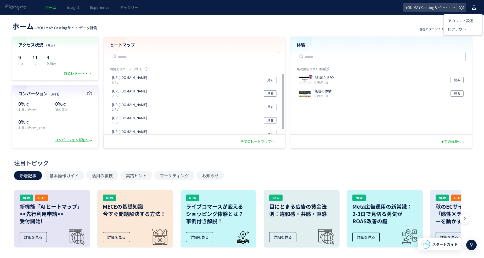
click at [309, 21] on header "ホーム — YOU MAY Castingサイト データ計測 現在のプラン： Growth プラン詳細" at bounding box center [242, 26] width 460 height 12
click at [475, 7] on icon at bounding box center [473, 7] width 5 height 5
click at [462, 30] on span "ログアウト" at bounding box center [457, 28] width 18 height 5
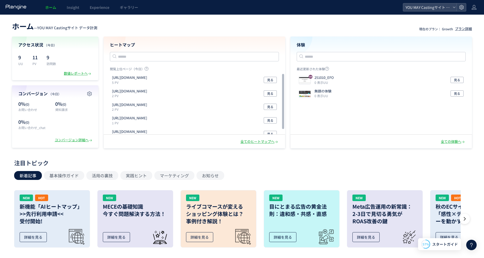
drag, startPoint x: 336, startPoint y: 23, endPoint x: 240, endPoint y: 63, distance: 103.2
click at [335, 23] on header "ホーム — YOU MAY Castingサイト データ計測 現在のプラン： Growth プラン詳細" at bounding box center [242, 26] width 460 height 12
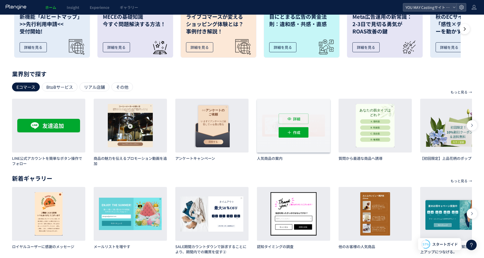
scroll to position [197, 0]
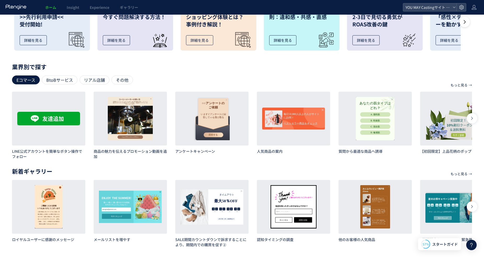
click at [472, 247] on icon at bounding box center [471, 245] width 6 height 6
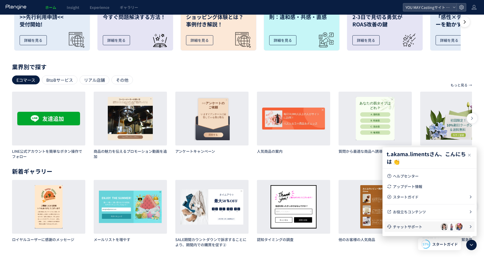
click at [414, 229] on span "チャットサポート" at bounding box center [417, 226] width 48 height 5
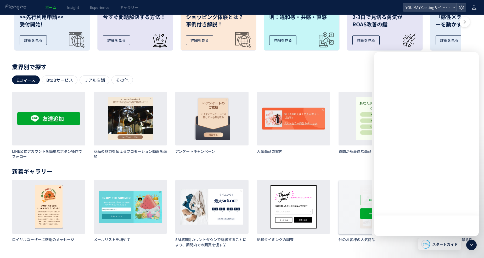
scroll to position [0, 0]
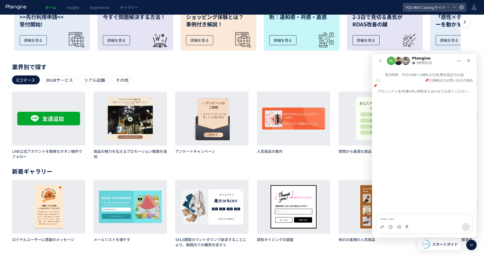
click at [418, 220] on textarea "メッセージ..." at bounding box center [424, 218] width 96 height 9
type textarea "**********"
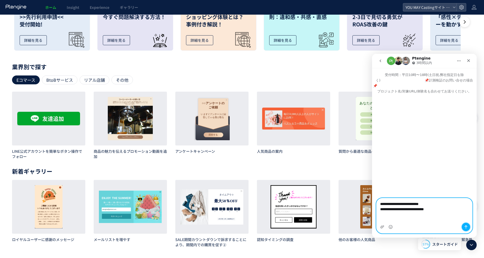
click at [466, 226] on icon "メッセージを送信…" at bounding box center [465, 227] width 3 height 3
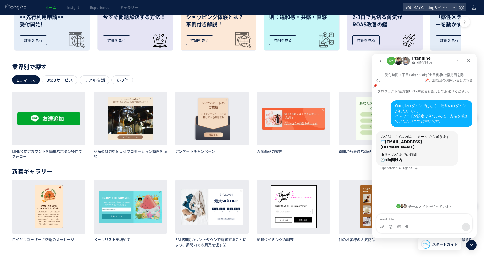
click at [379, 112] on div "Googleログインではなく、通常のログインがしたいです。 パスワードが設定できないので、方法を教えていただけますと幸いです。 • 今" at bounding box center [424, 115] width 96 height 31
